Goal: Information Seeking & Learning: Find specific fact

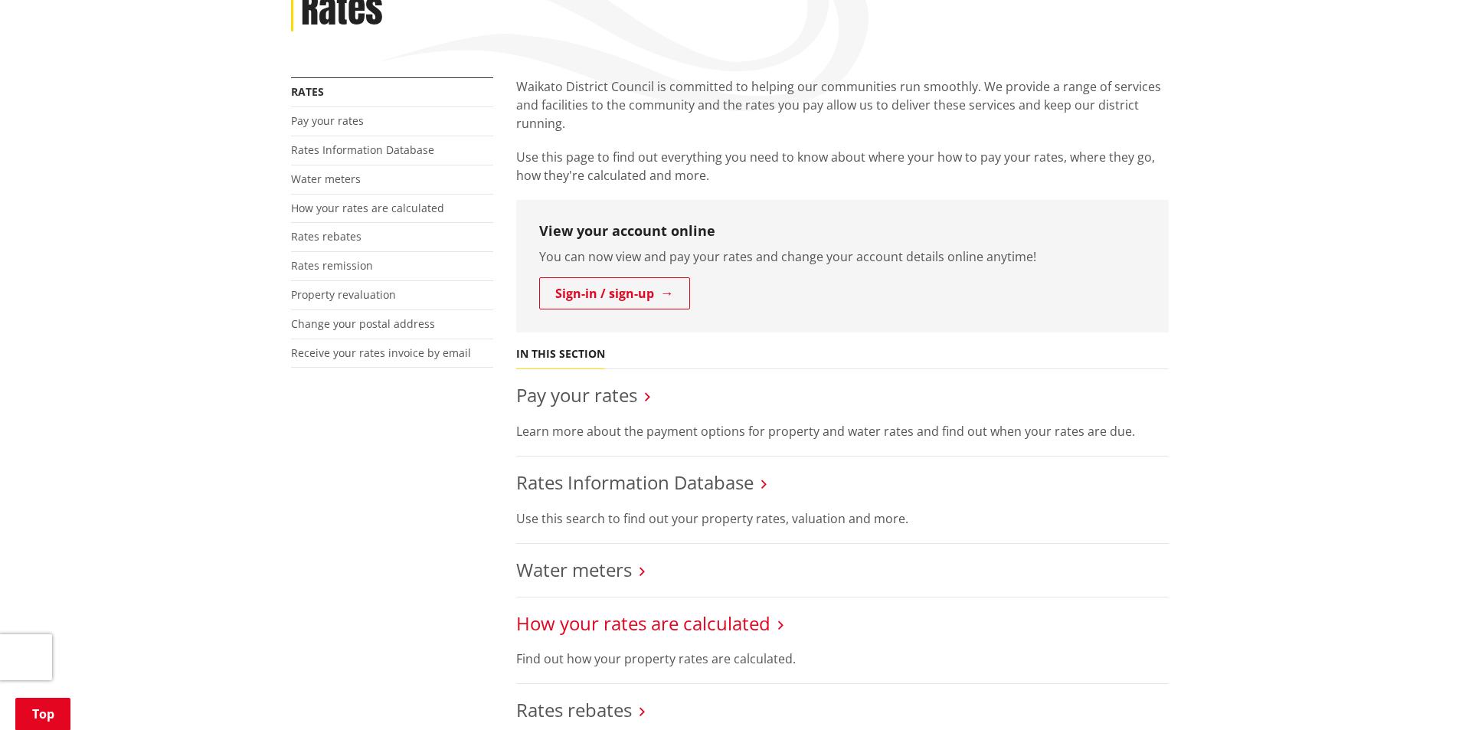
scroll to position [383, 0]
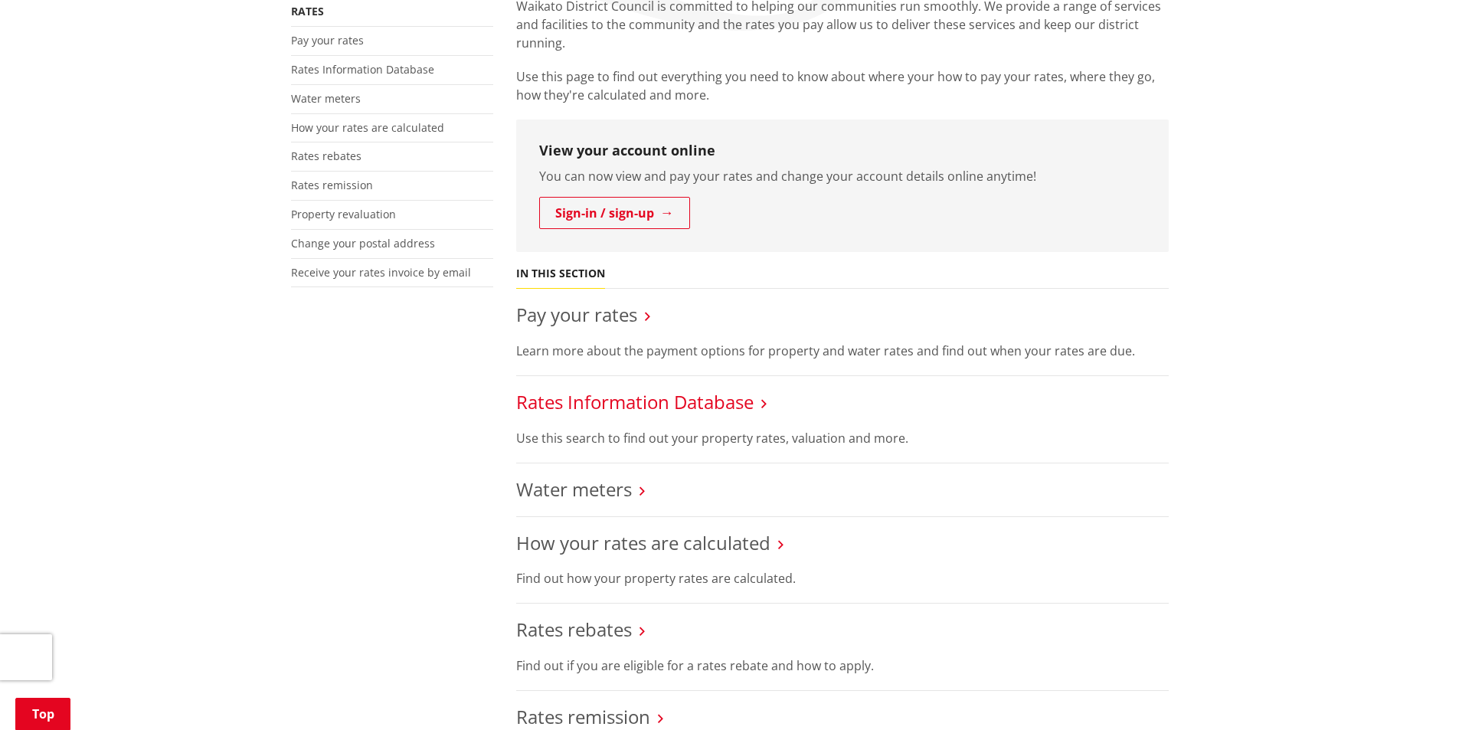
click at [738, 389] on link "Rates Information Database" at bounding box center [634, 401] width 237 height 25
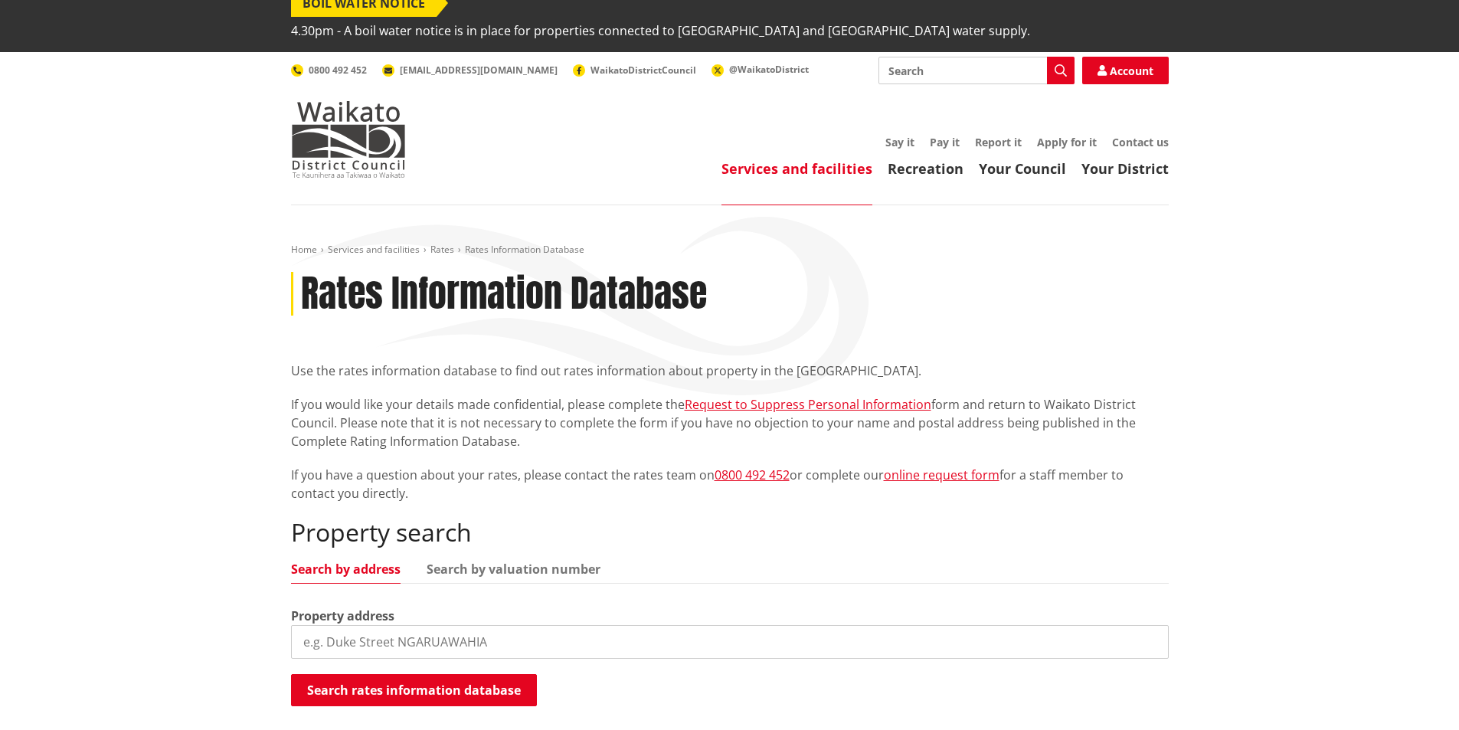
scroll to position [153, 0]
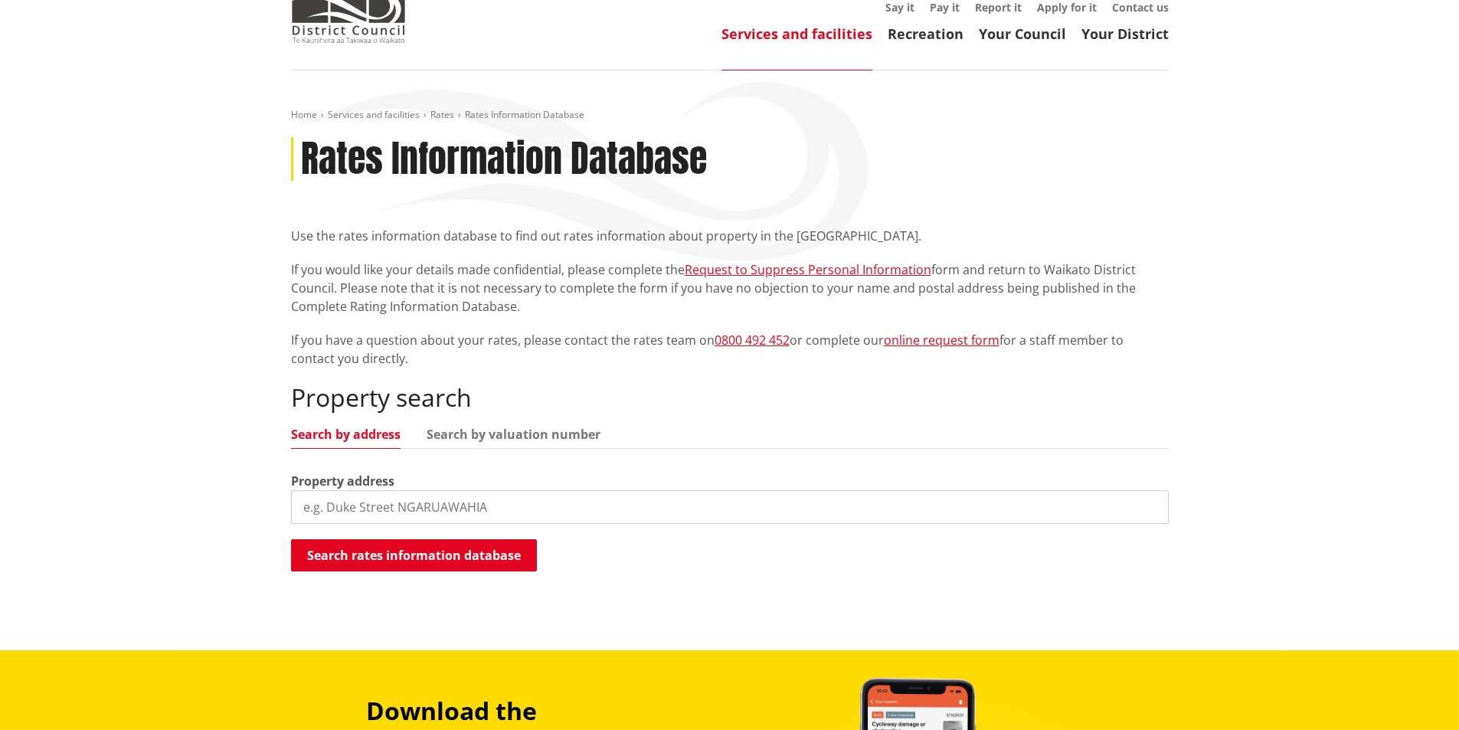
click at [495, 490] on input "search" at bounding box center [730, 507] width 878 height 34
paste input "217 pinnacle hill road"
type input "217 pinnacle hill road"
click at [463, 539] on button "Search rates information database" at bounding box center [414, 555] width 246 height 32
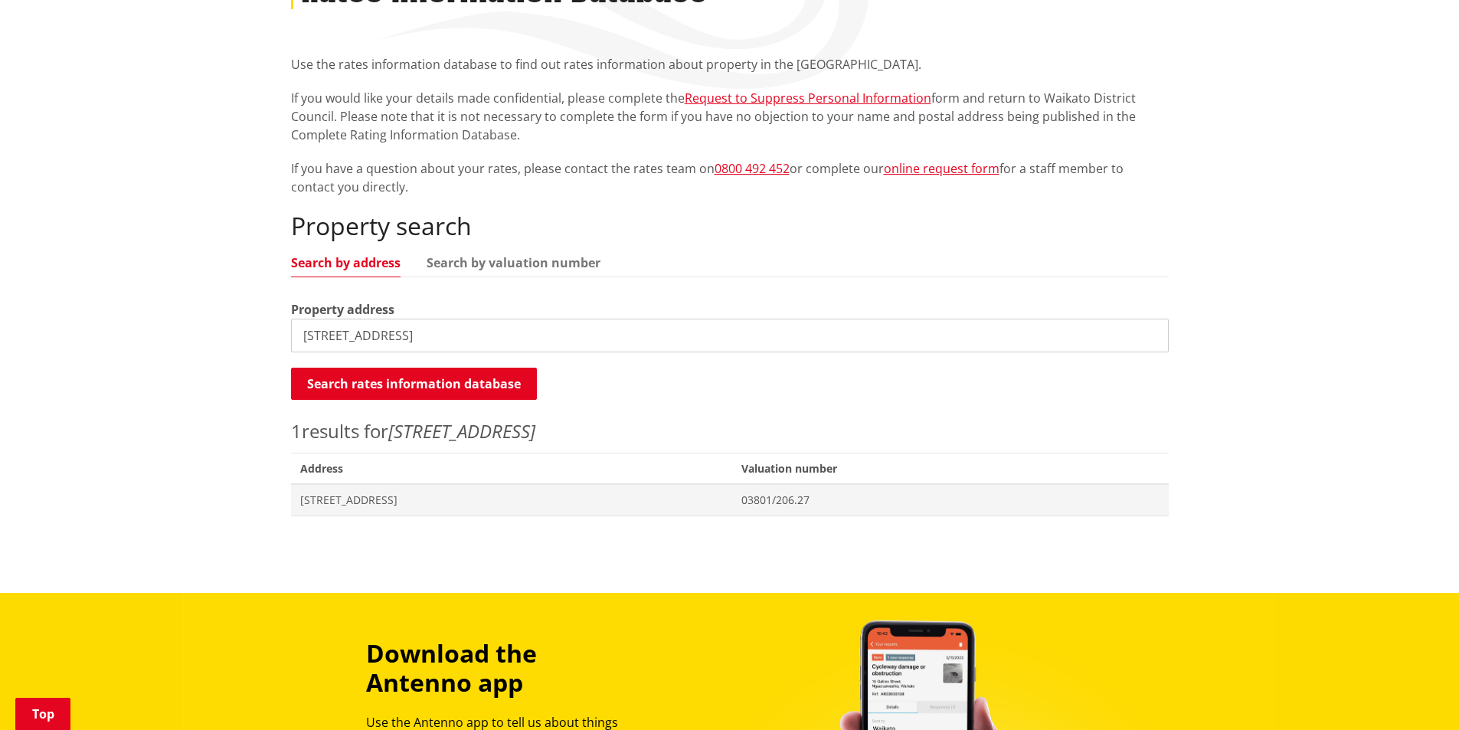
scroll to position [536, 0]
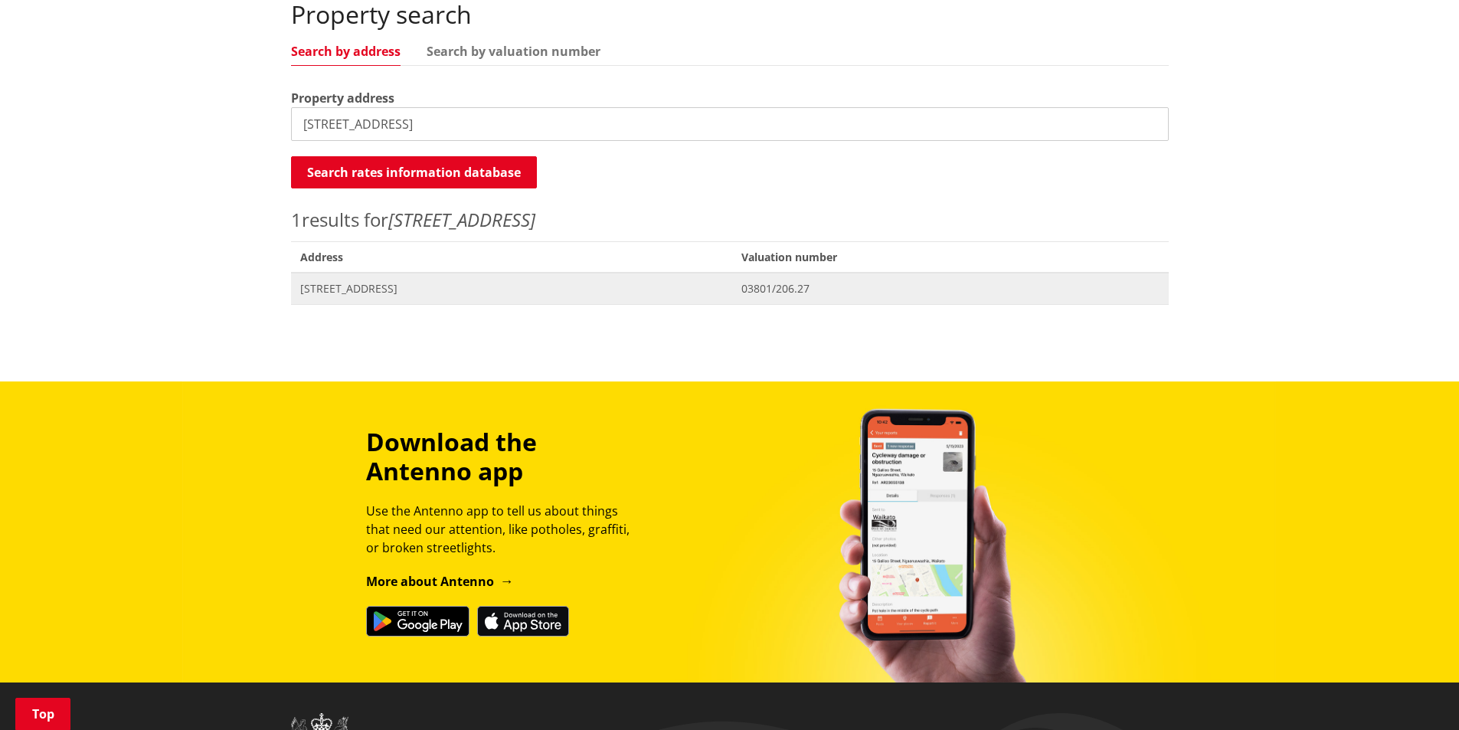
click at [565, 281] on span "[STREET_ADDRESS]" at bounding box center [512, 288] width 424 height 15
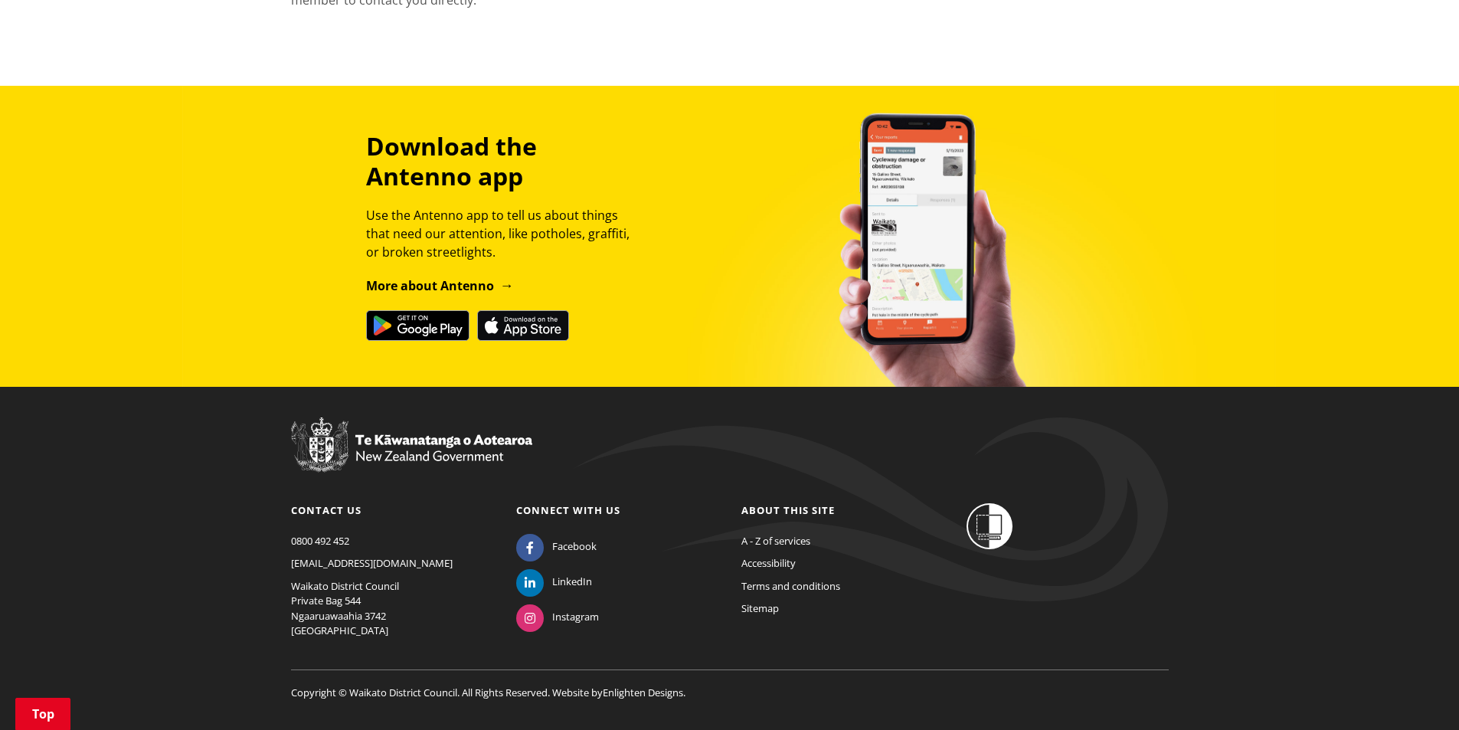
scroll to position [2164, 0]
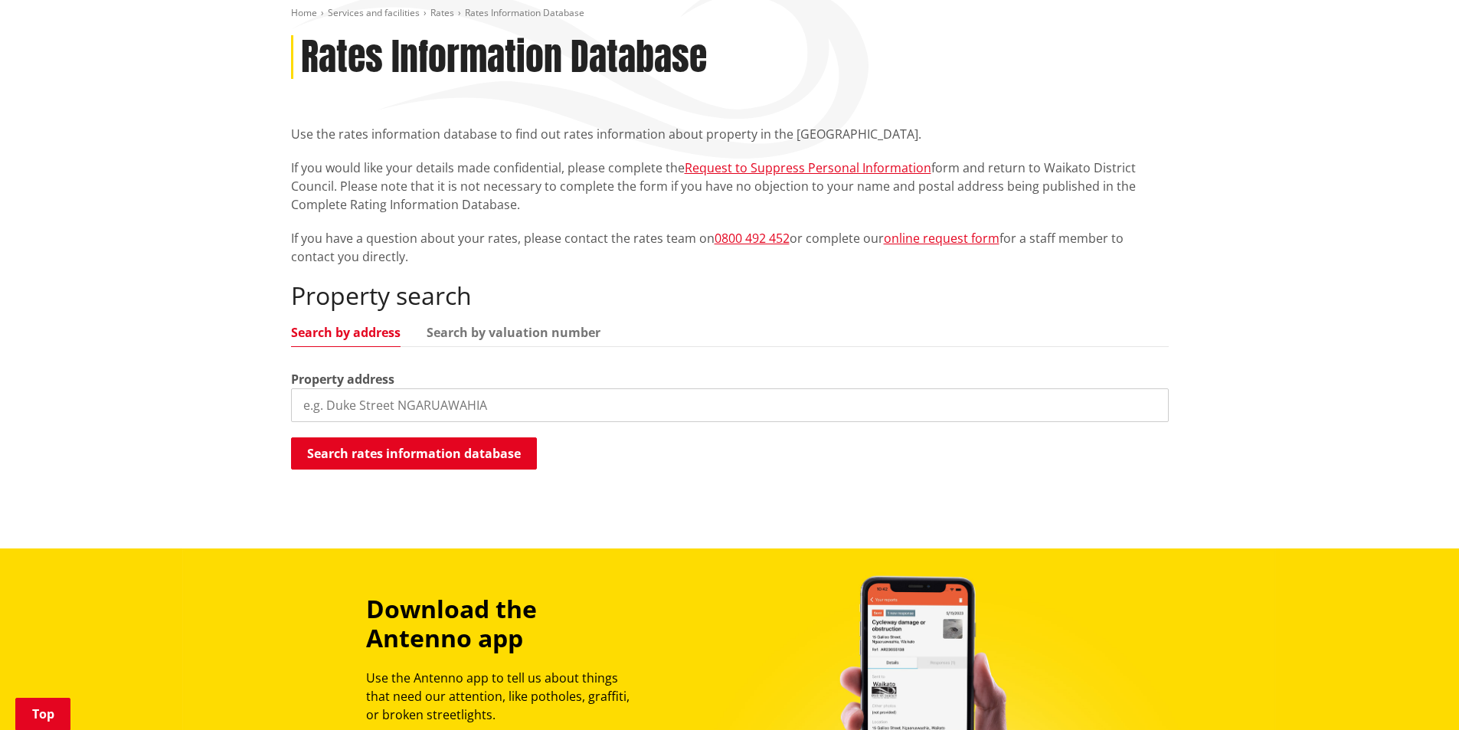
scroll to position [232, 0]
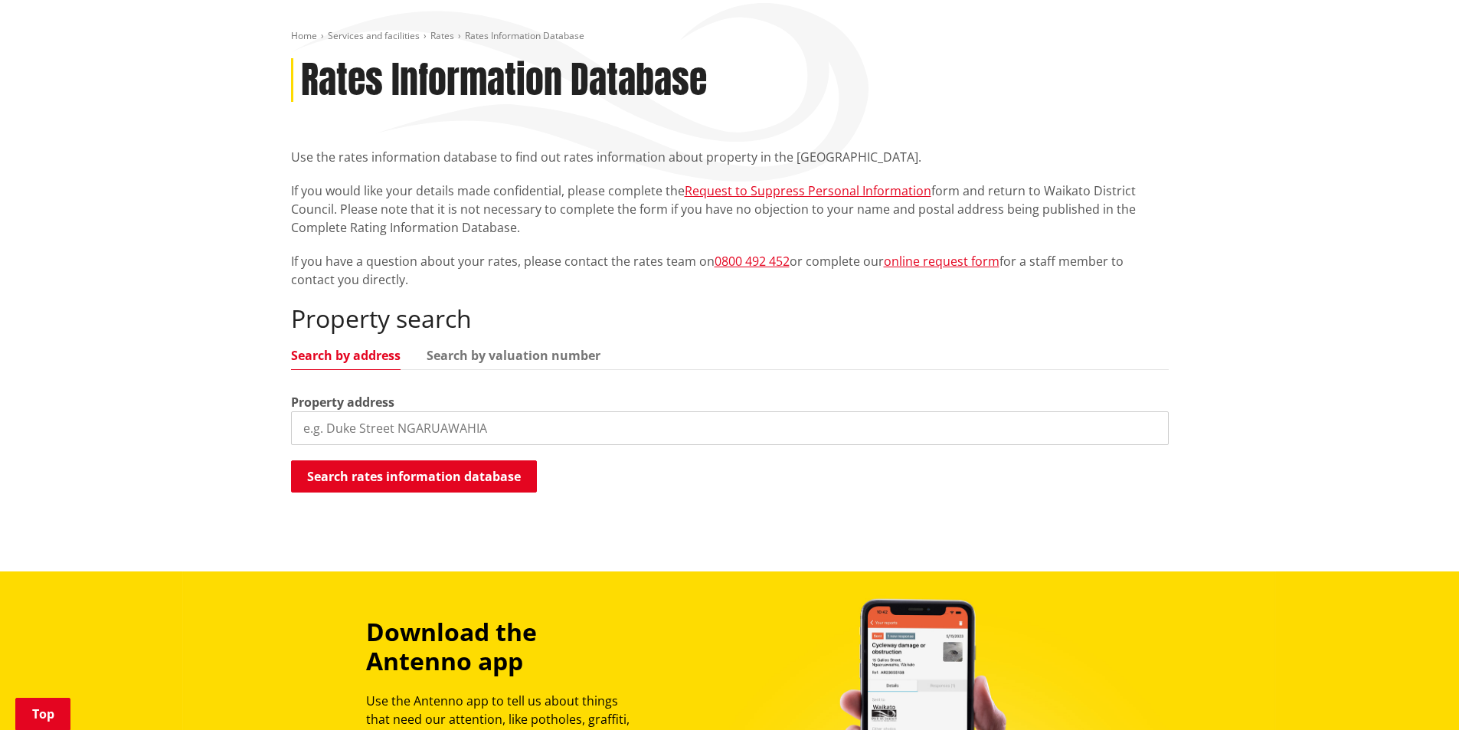
click at [568, 411] on input "search" at bounding box center [730, 428] width 878 height 34
type input "19 waimaa lane"
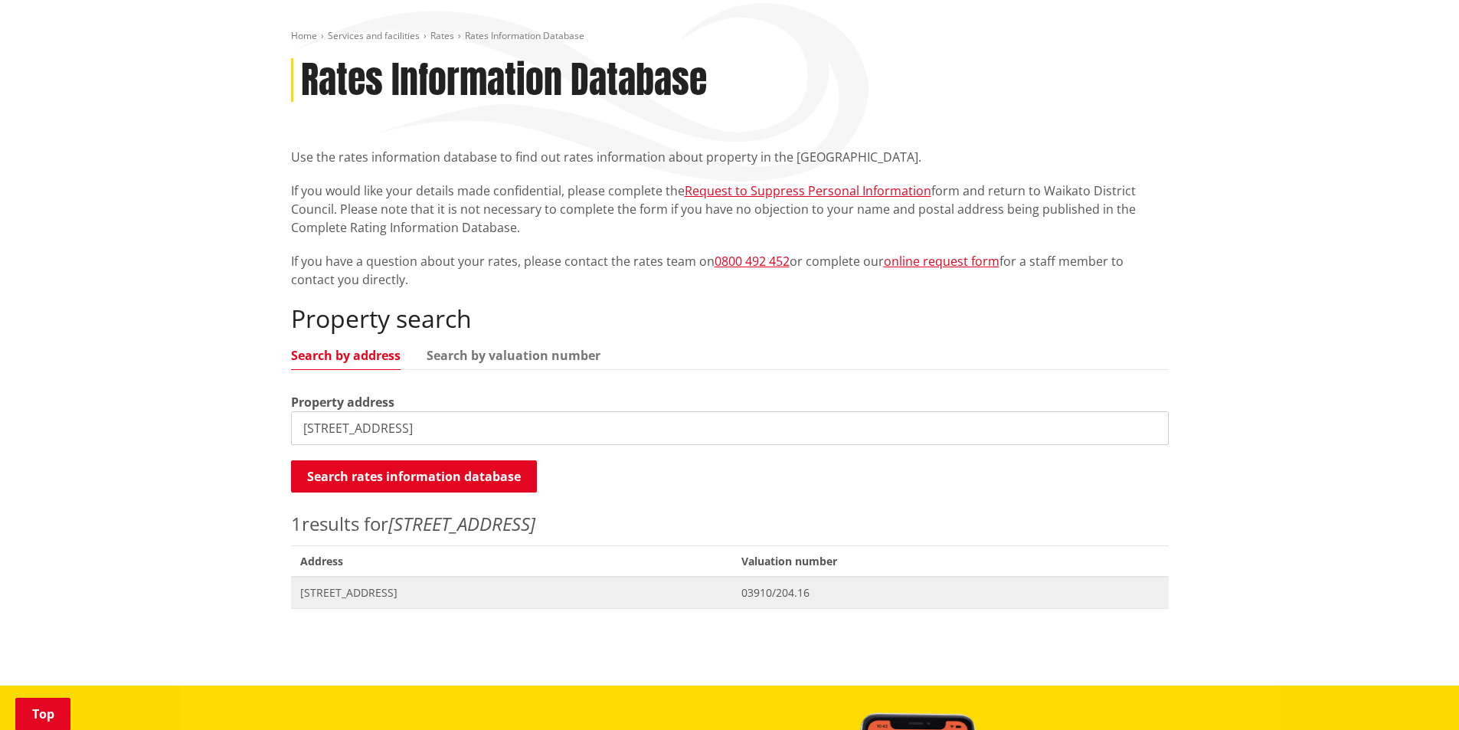
click at [535, 577] on span "Address 19 Waimaa Lane POKENO" at bounding box center [512, 592] width 442 height 31
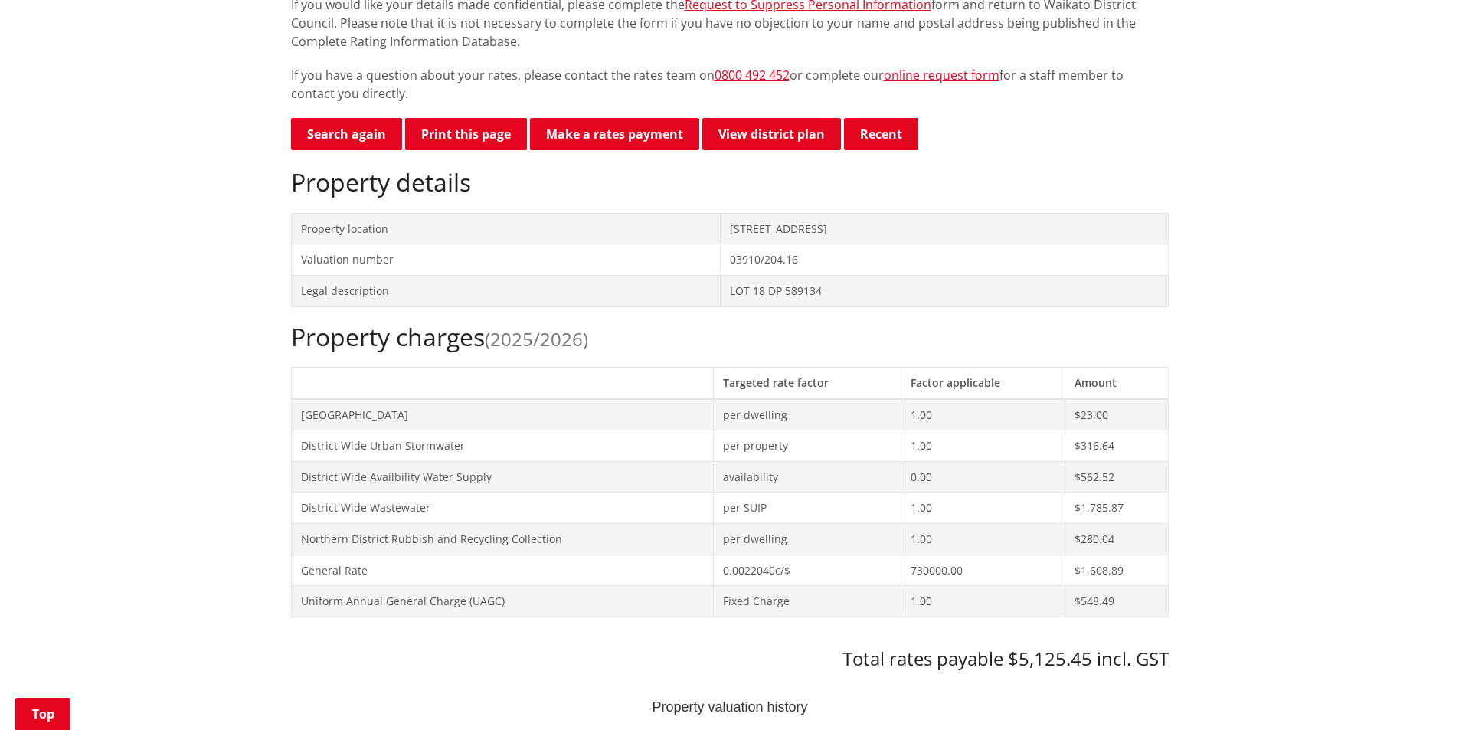
scroll to position [383, 0]
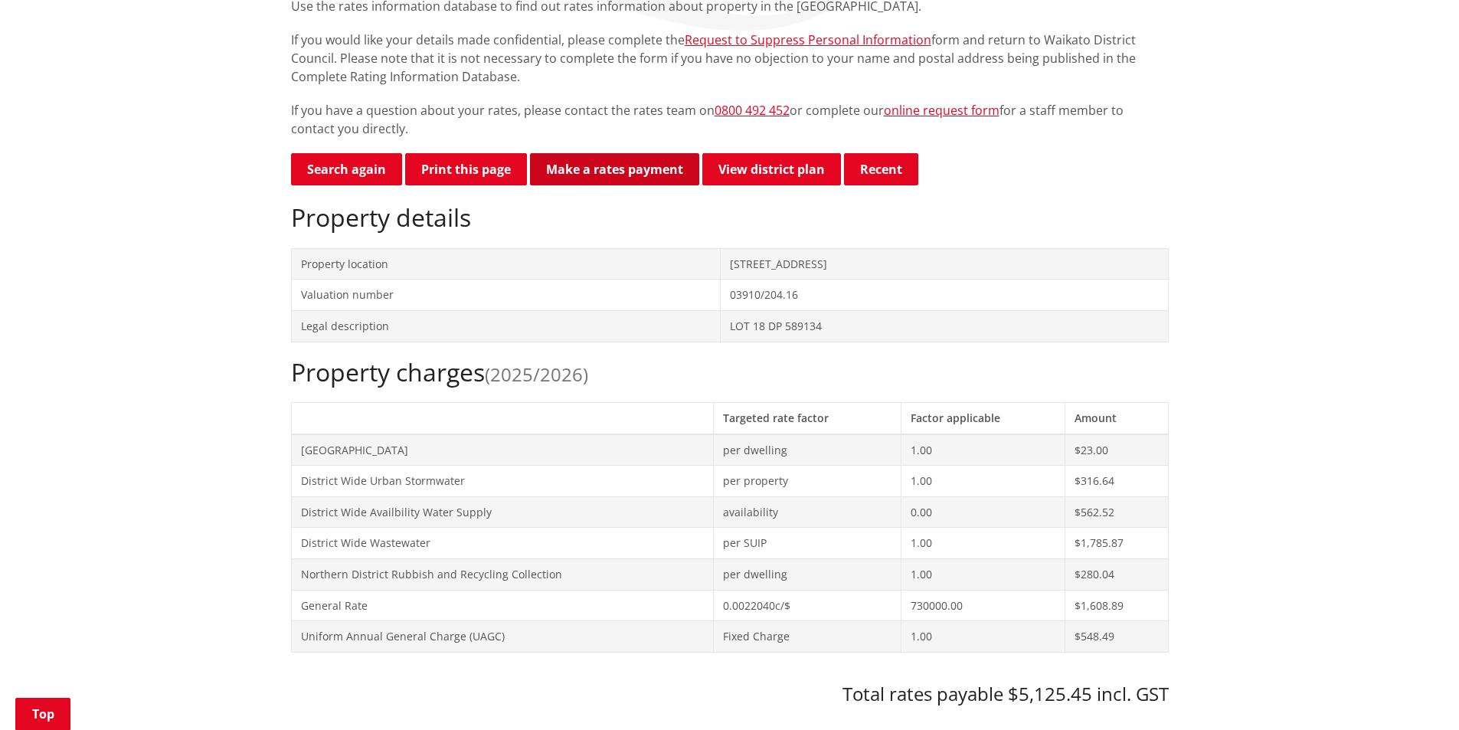
click at [626, 153] on link "Make a rates payment" at bounding box center [614, 169] width 169 height 32
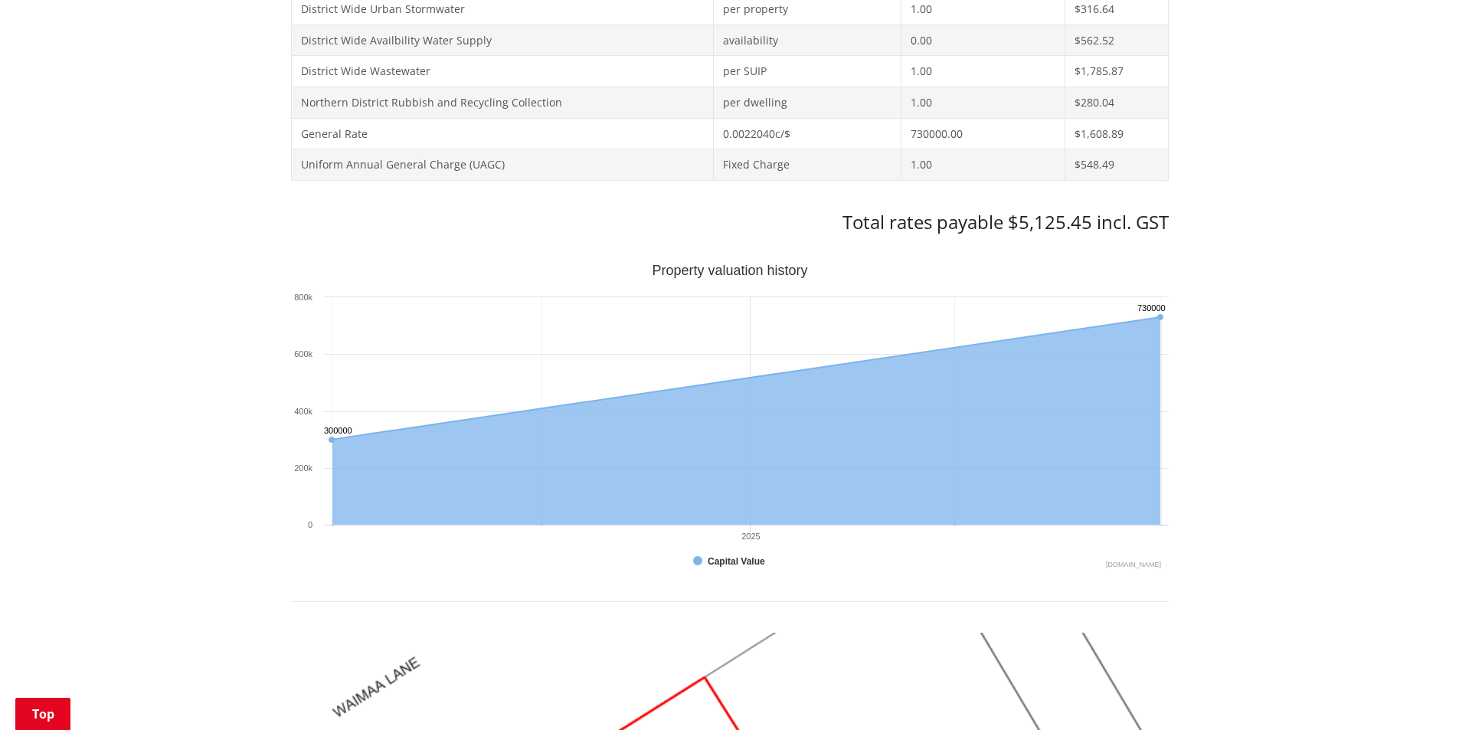
scroll to position [689, 0]
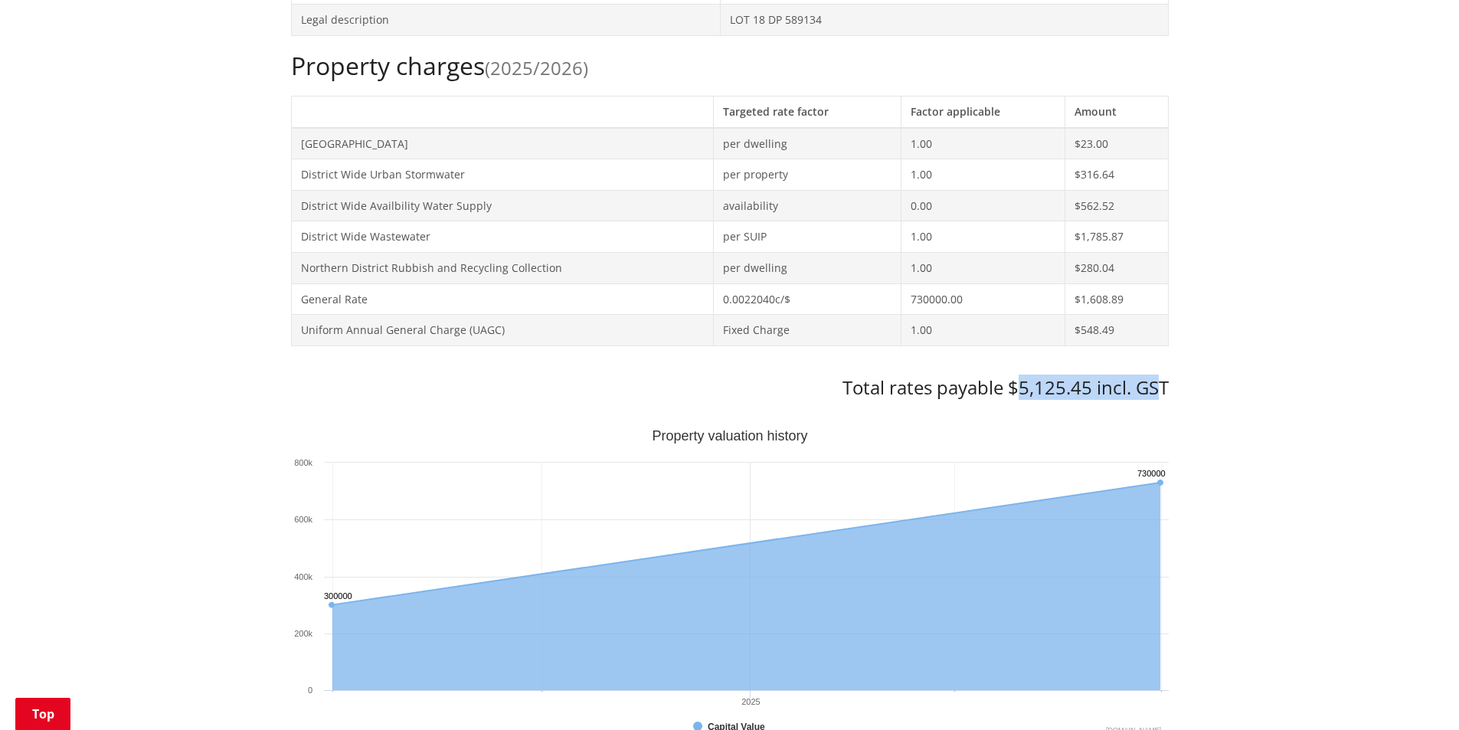
drag, startPoint x: 1017, startPoint y: 359, endPoint x: 1157, endPoint y: 364, distance: 140.2
click at [1157, 377] on h3 "Total rates payable $5,125.45 incl. GST" at bounding box center [730, 388] width 878 height 22
click at [1181, 374] on div "Home Services and facilities Rates Rates Information Database Rates Information…" at bounding box center [729, 591] width 1459 height 2115
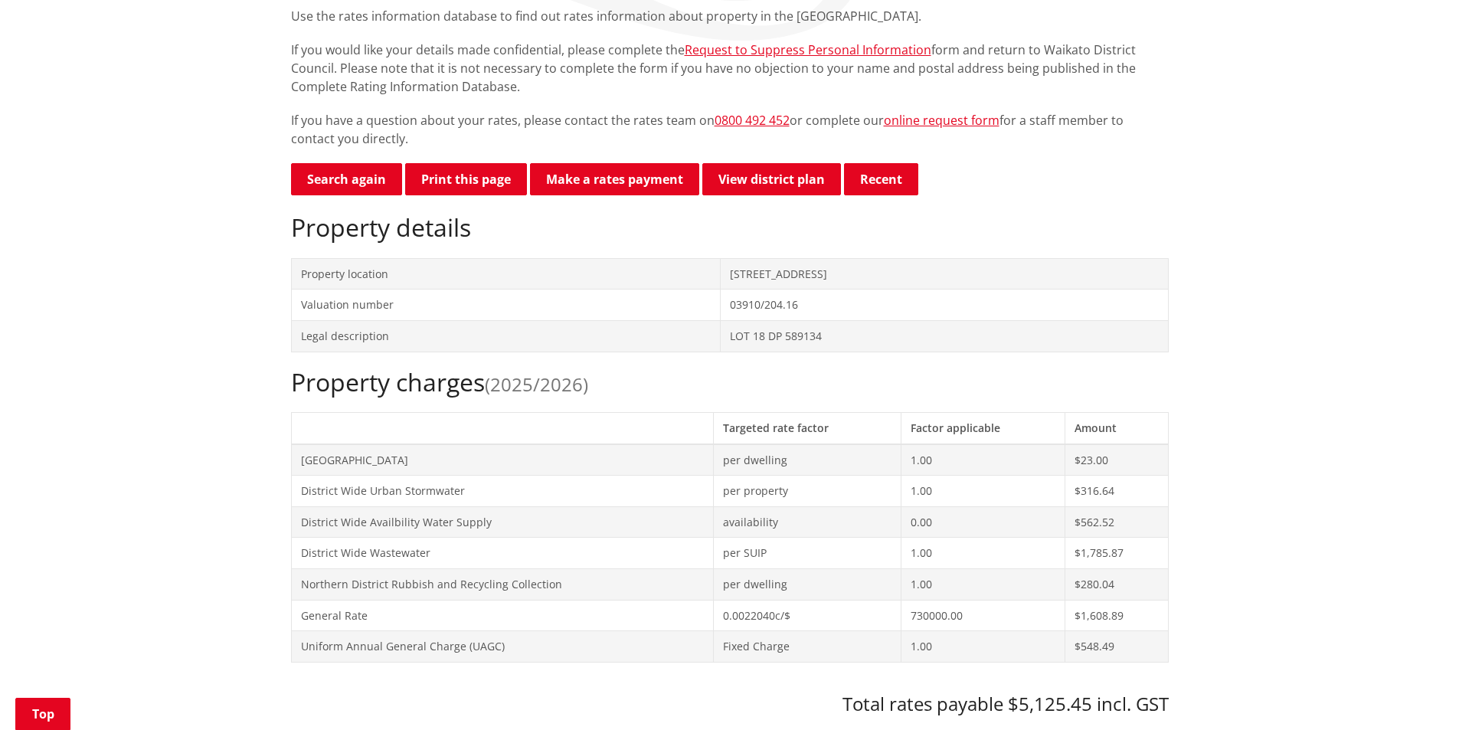
scroll to position [306, 0]
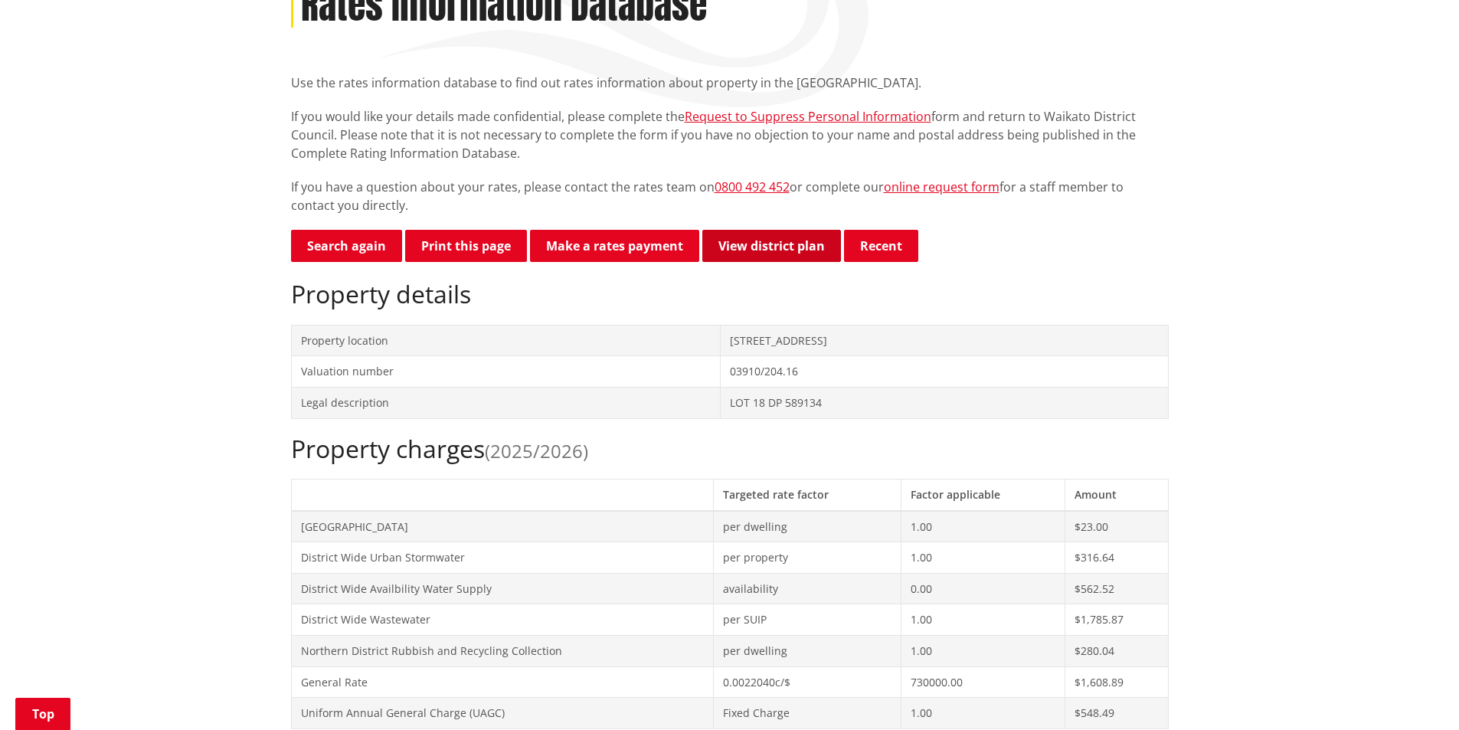
click at [787, 230] on link "View district plan" at bounding box center [771, 246] width 139 height 32
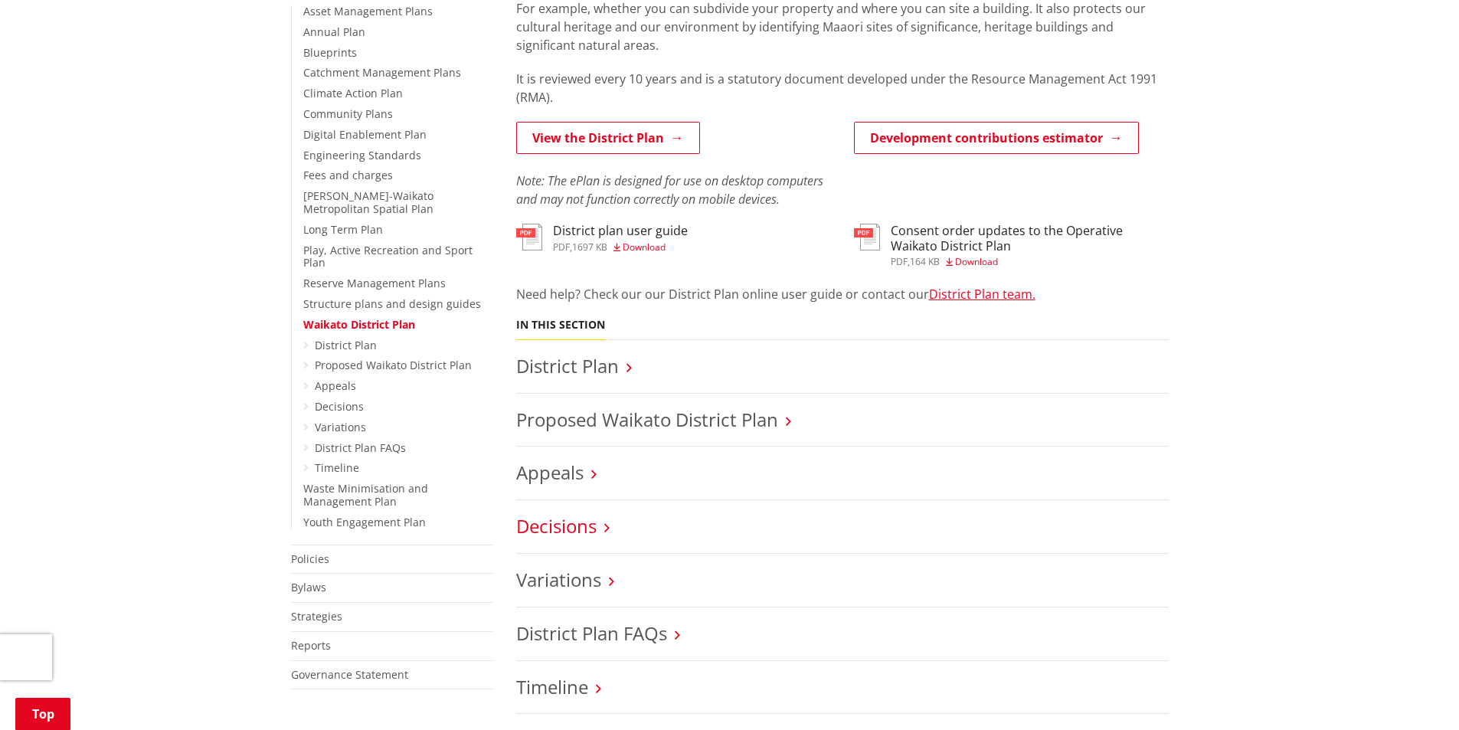
scroll to position [460, 0]
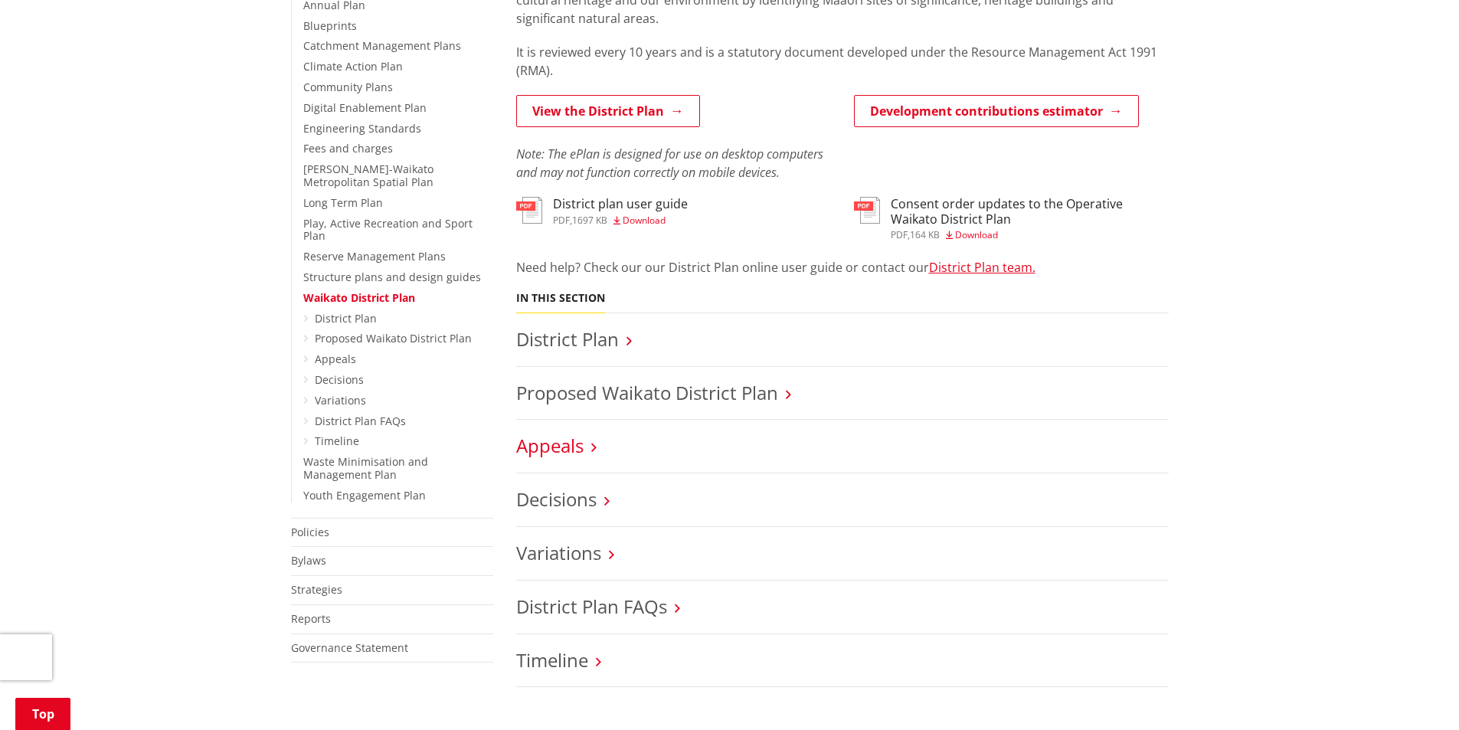
click at [577, 433] on link "Appeals" at bounding box center [549, 445] width 67 height 25
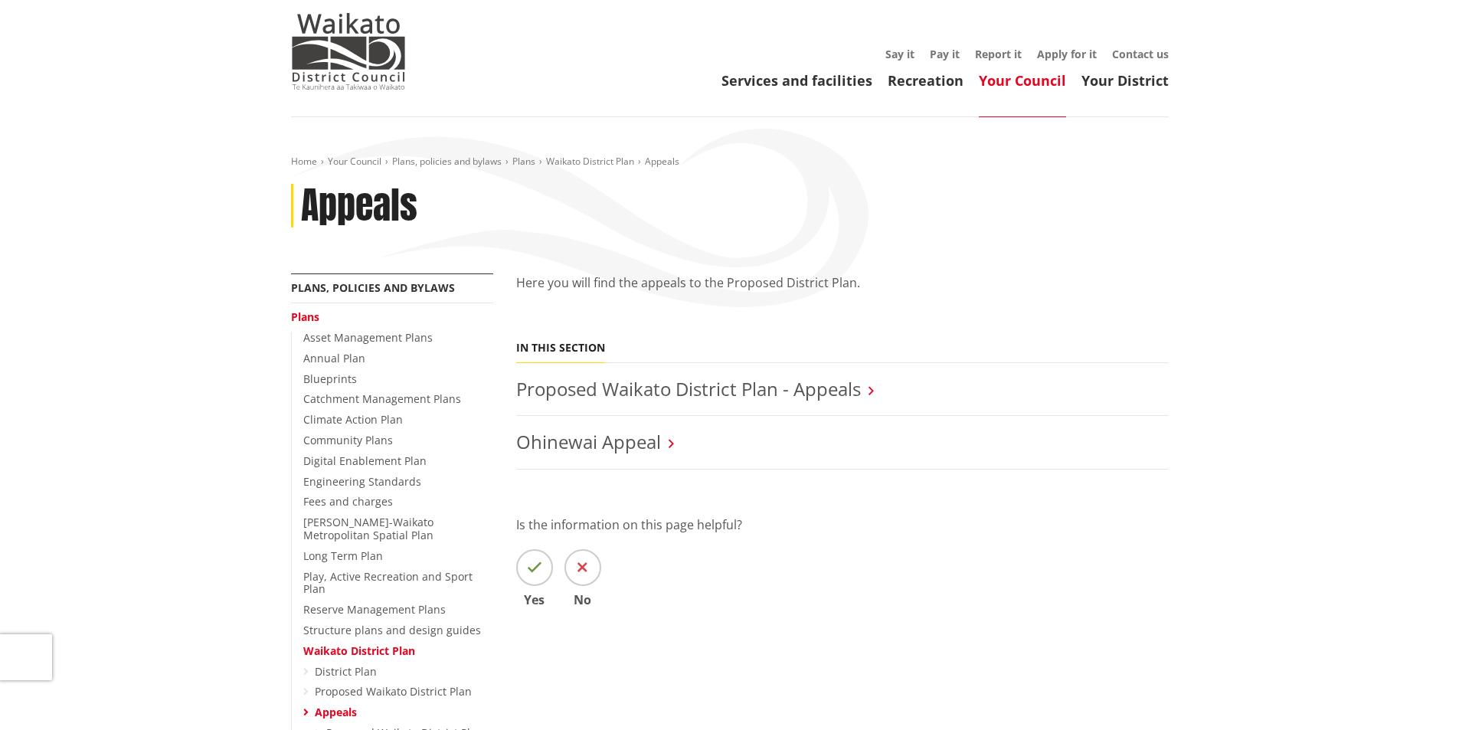
scroll to position [153, 0]
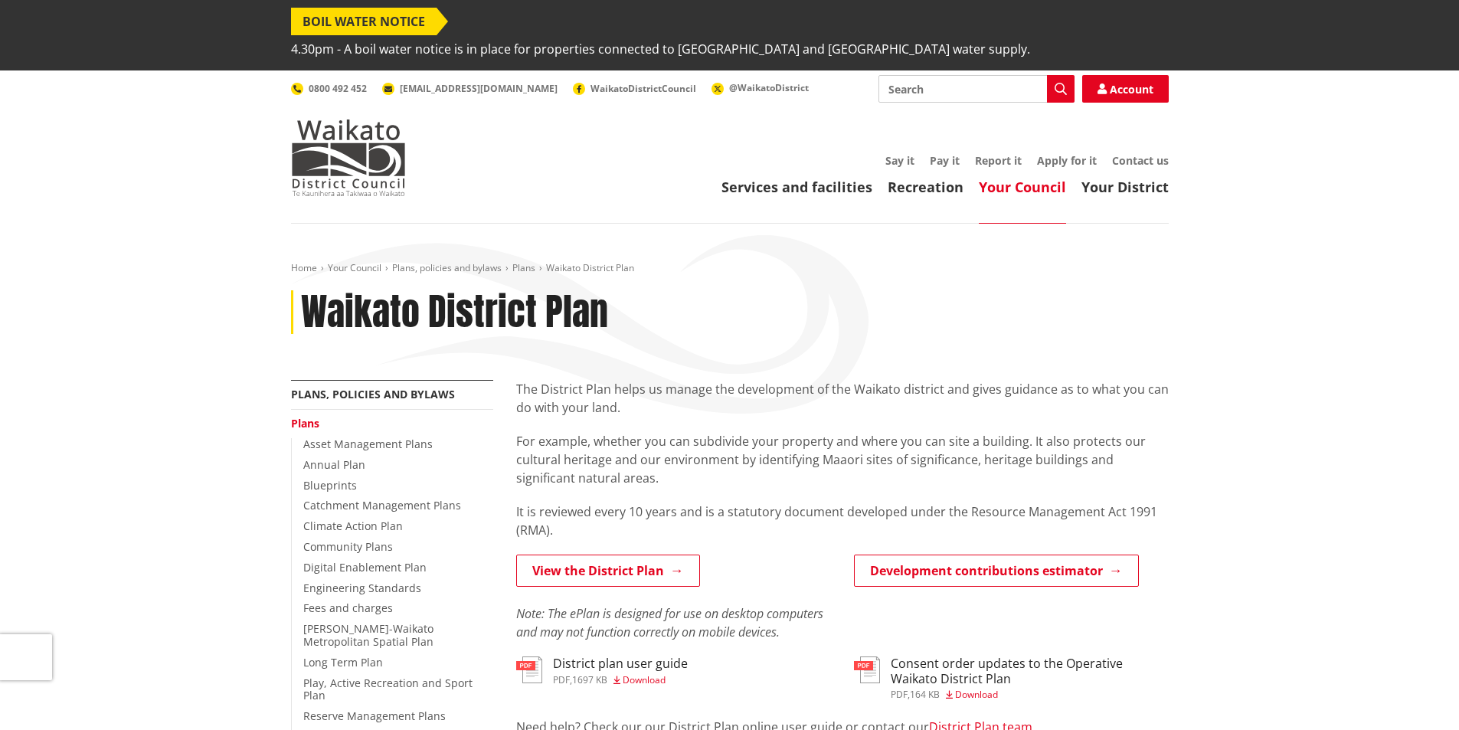
scroll to position [460, 0]
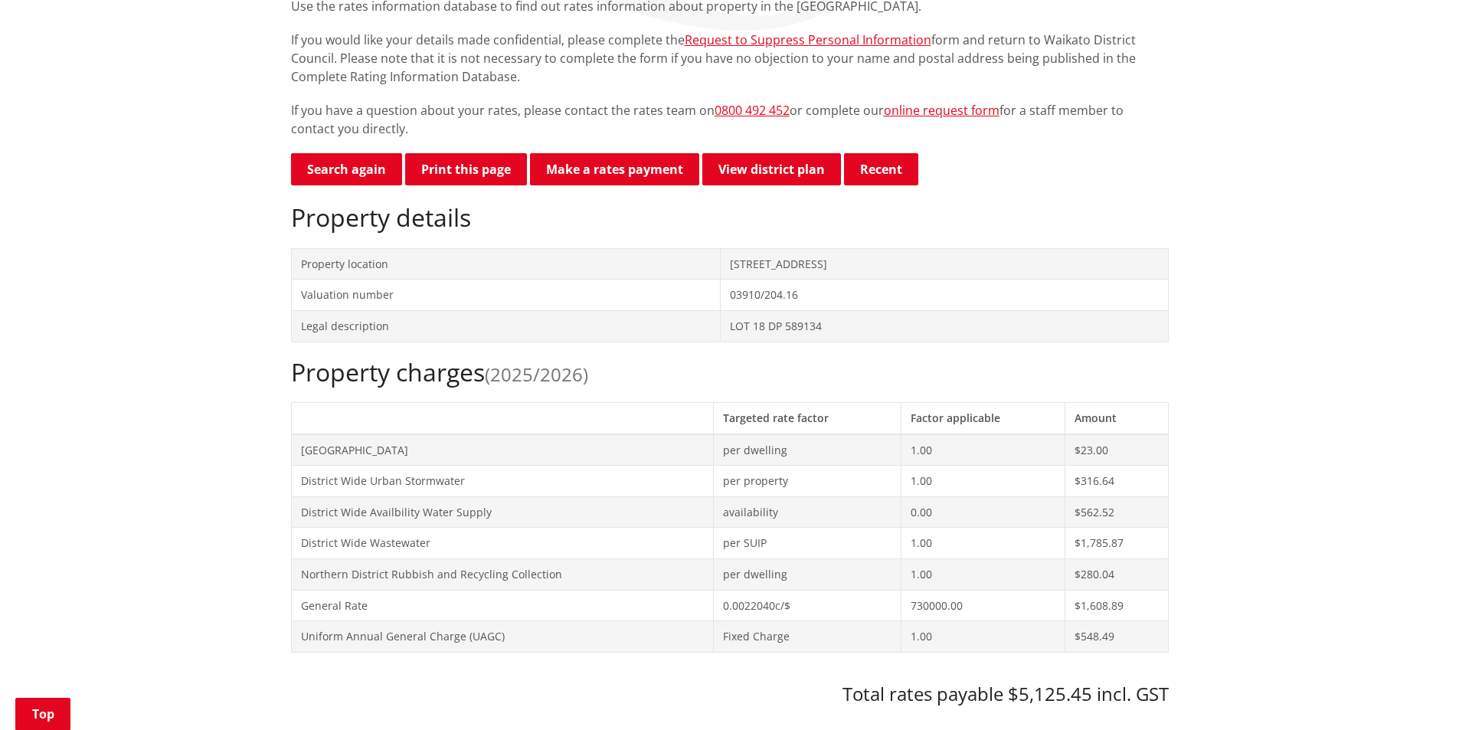
scroll to position [77, 0]
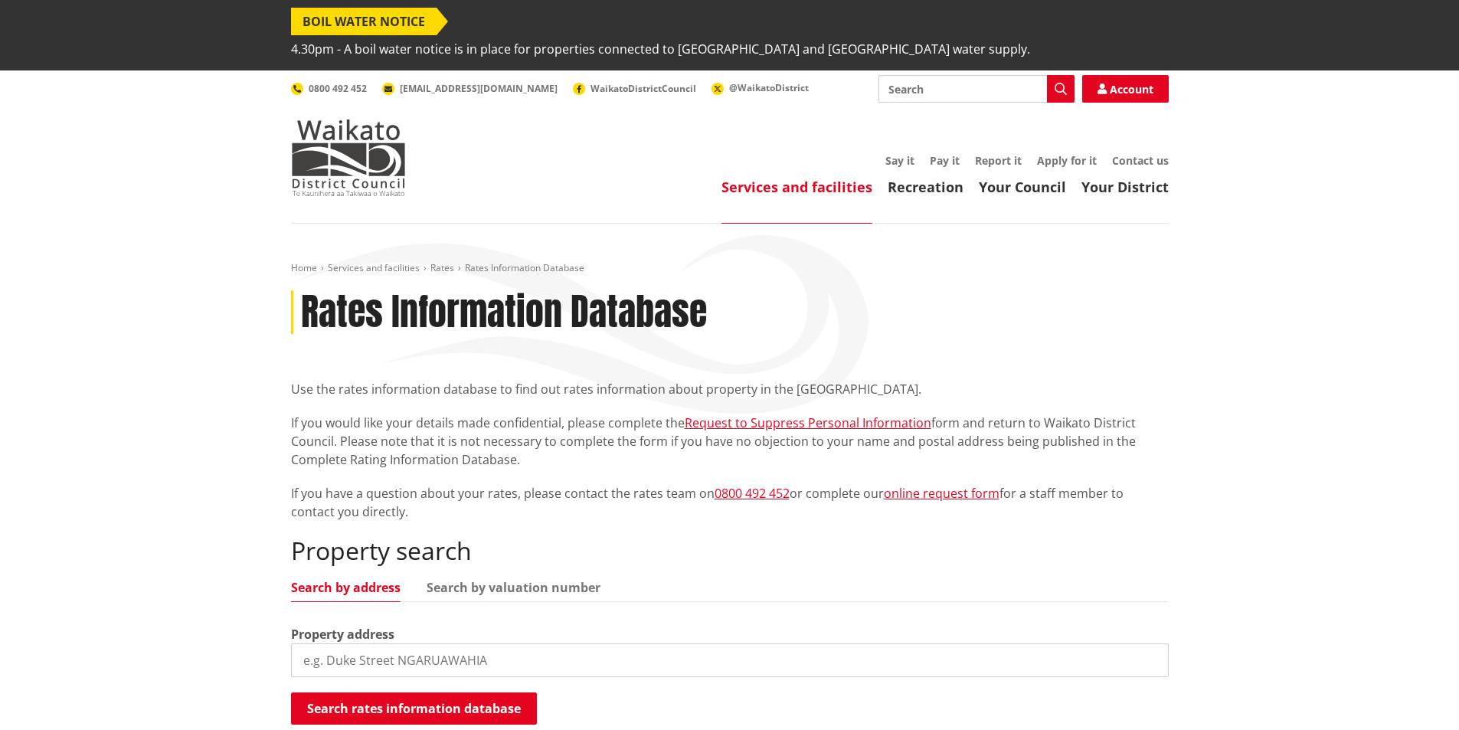
scroll to position [232, 0]
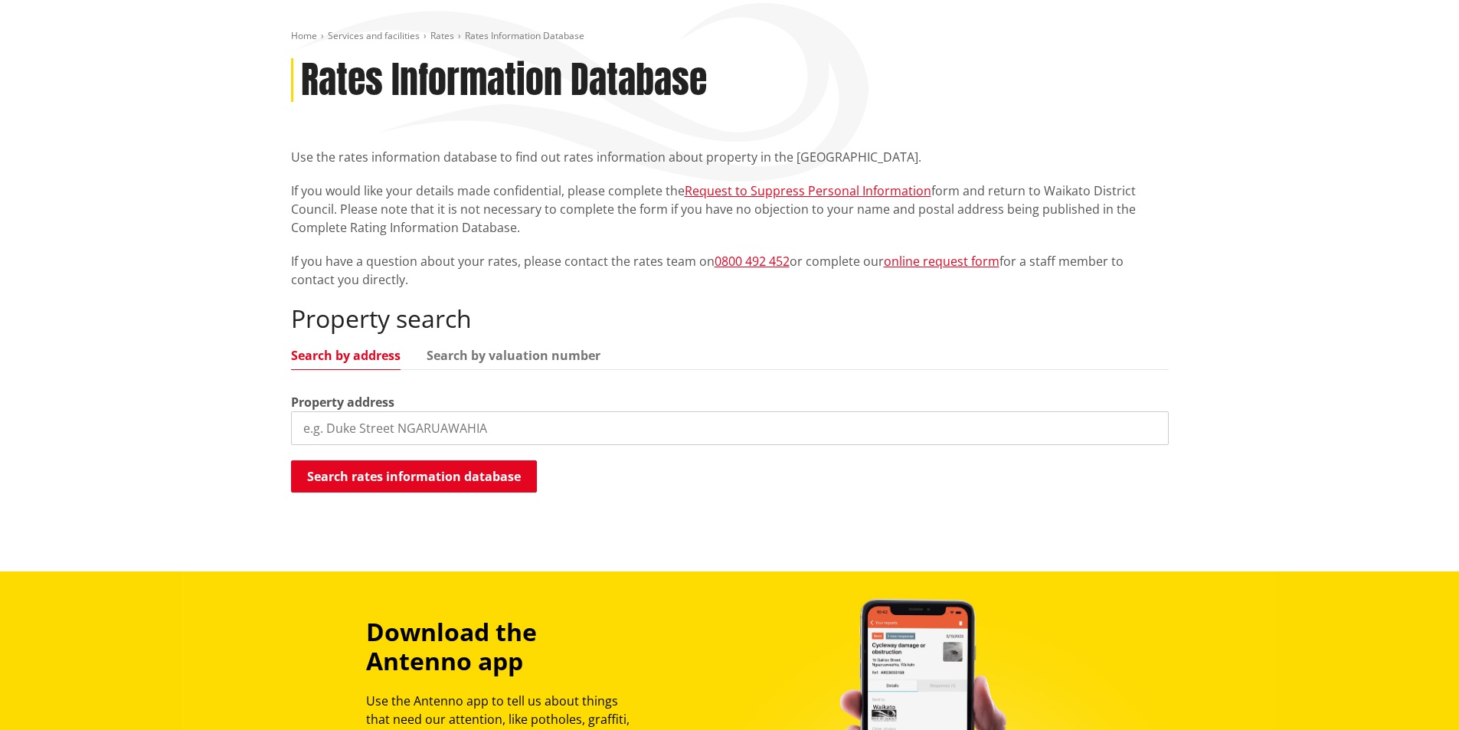
click at [430, 411] on input "search" at bounding box center [730, 428] width 878 height 34
type input "[STREET_ADDRESS]"
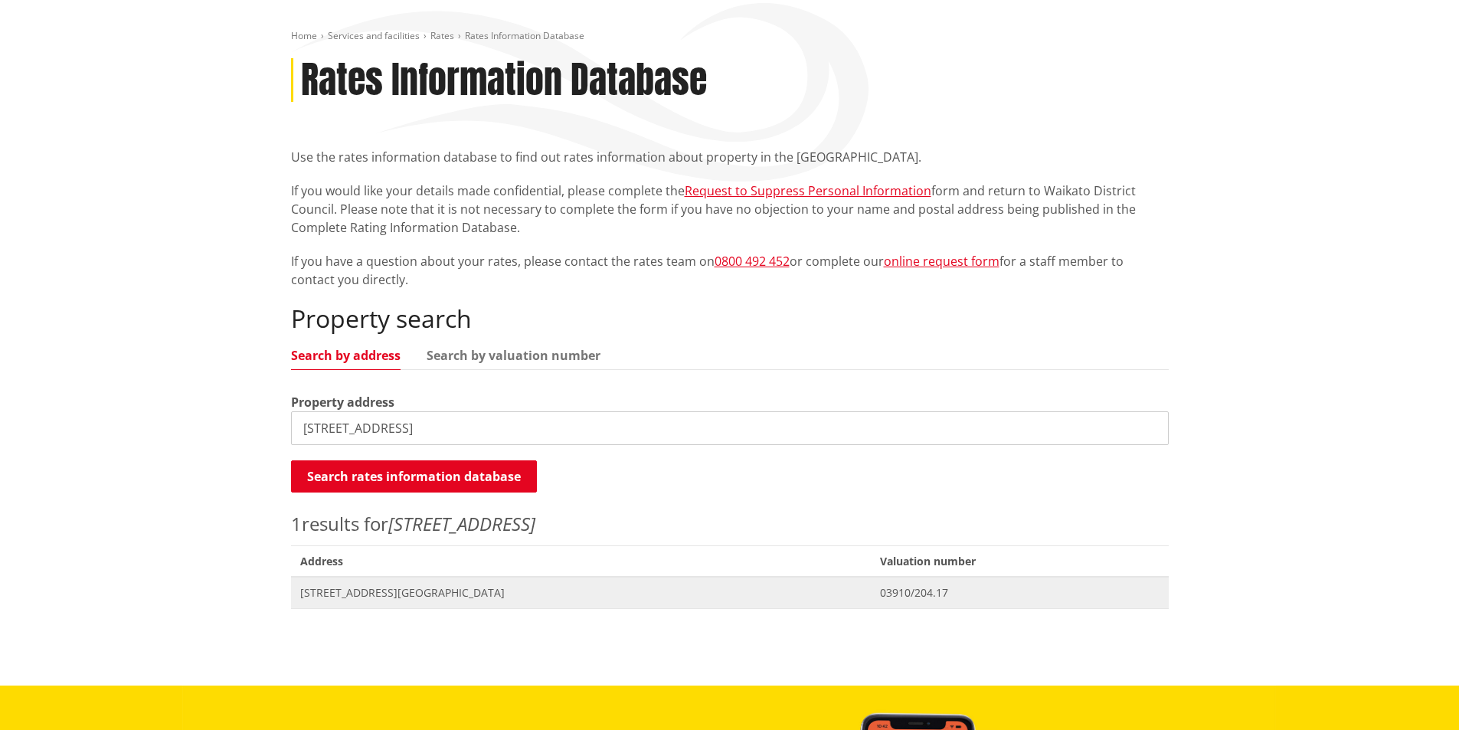
click at [358, 585] on span "[STREET_ADDRESS][GEOGRAPHIC_DATA]" at bounding box center [581, 592] width 562 height 15
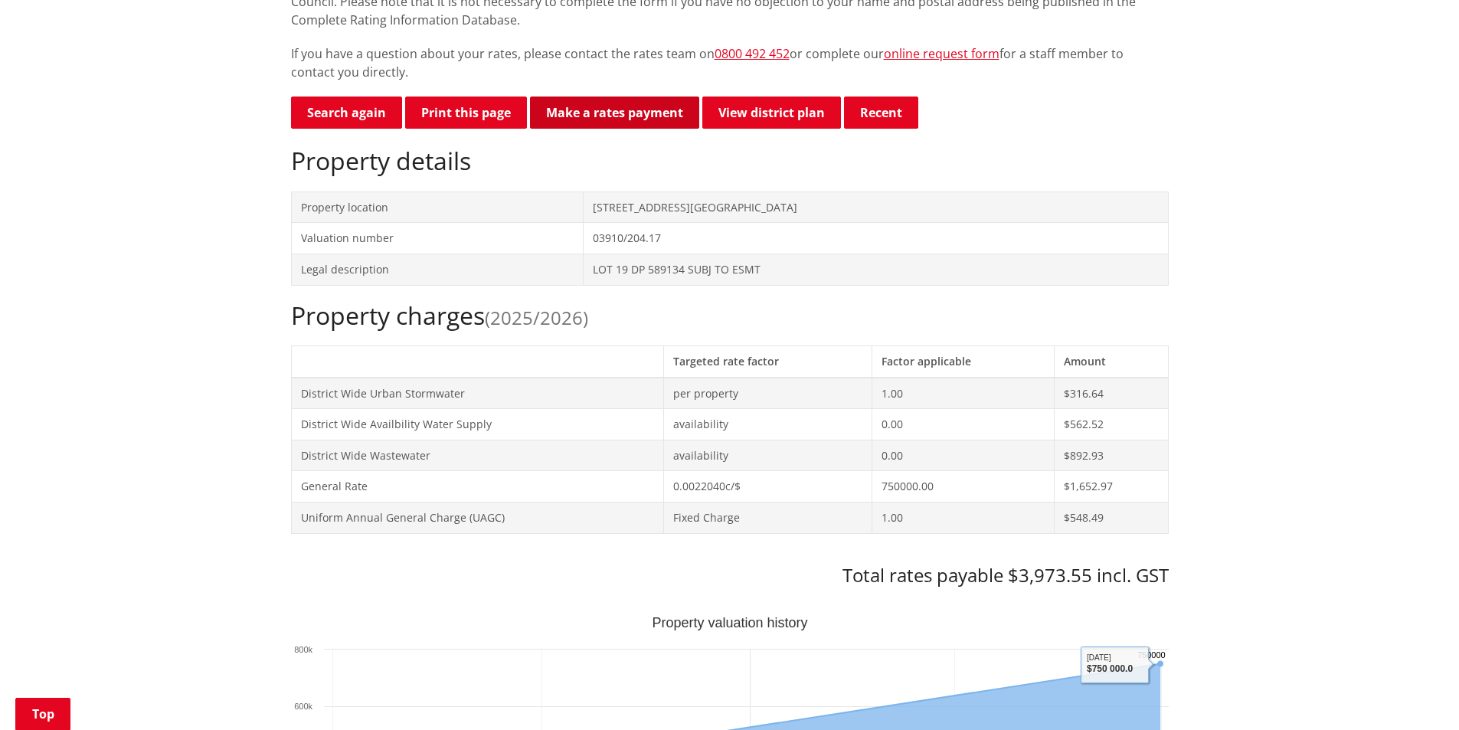
scroll to position [383, 0]
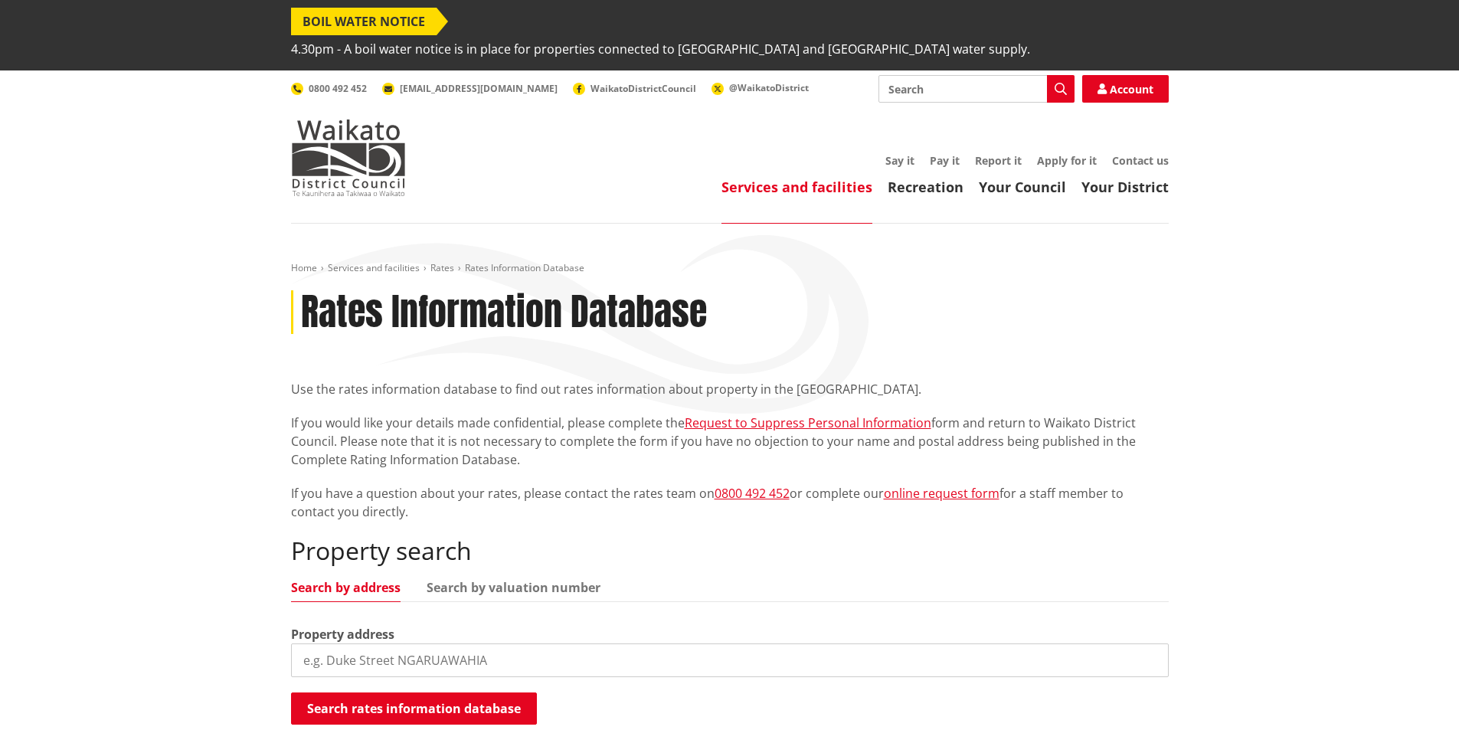
scroll to position [232, 0]
